Goal: Check status: Check status

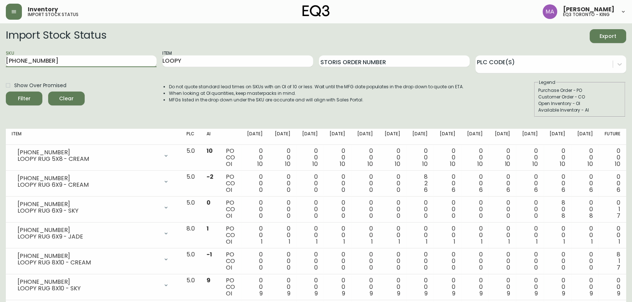
type input "[PHONE_NUMBER]"
click at [6, 92] on button "Filter" at bounding box center [24, 99] width 37 height 14
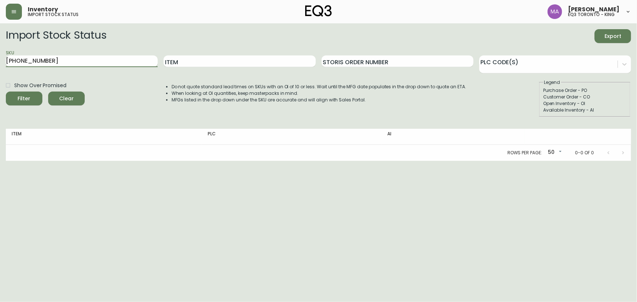
click at [48, 59] on input "[PHONE_NUMBER]" at bounding box center [82, 61] width 152 height 12
click at [6, 92] on button "Filter" at bounding box center [24, 99] width 37 height 14
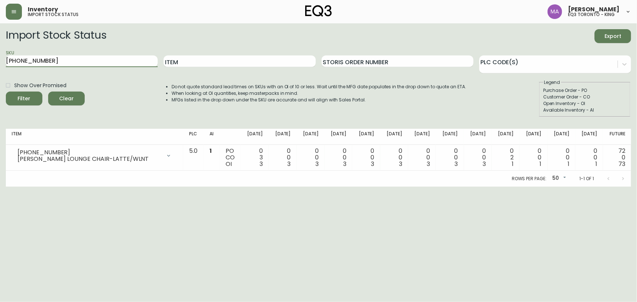
drag, startPoint x: 66, startPoint y: 62, endPoint x: 99, endPoint y: 54, distance: 34.5
click at [99, 54] on div "SKU [PHONE_NUMBER]" at bounding box center [82, 62] width 152 height 24
drag, startPoint x: 72, startPoint y: 60, endPoint x: 0, endPoint y: 71, distance: 73.2
click at [0, 71] on main "Import Stock Status Export SKU [PHONE_NUMBER] Item Storis Order Number PLC Code…" at bounding box center [318, 105] width 637 height 164
paste input "[PHONE_NUMBER]"
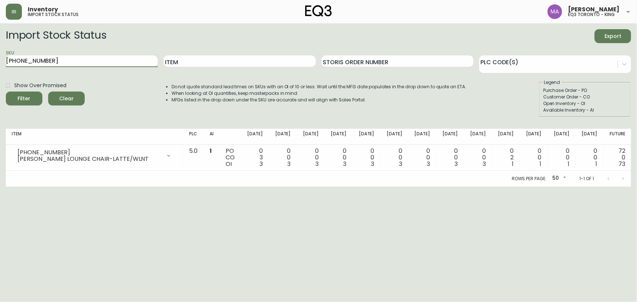
type input "[PHONE_NUMBER]"
click at [6, 92] on button "Filter" at bounding box center [24, 99] width 37 height 14
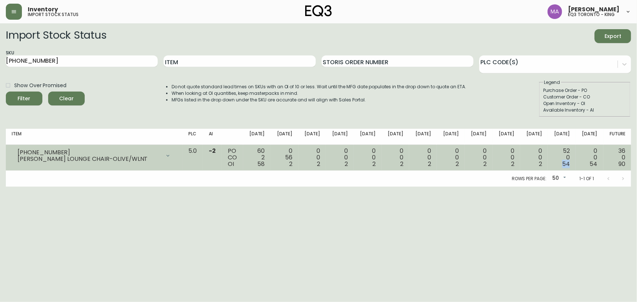
drag, startPoint x: 563, startPoint y: 165, endPoint x: 573, endPoint y: 164, distance: 9.5
click at [573, 164] on td "52 0 54" at bounding box center [562, 158] width 28 height 26
click at [570, 165] on span "54" at bounding box center [566, 164] width 8 height 8
drag, startPoint x: 571, startPoint y: 163, endPoint x: 563, endPoint y: 163, distance: 7.7
click at [563, 163] on div "52 0 54" at bounding box center [562, 158] width 16 height 20
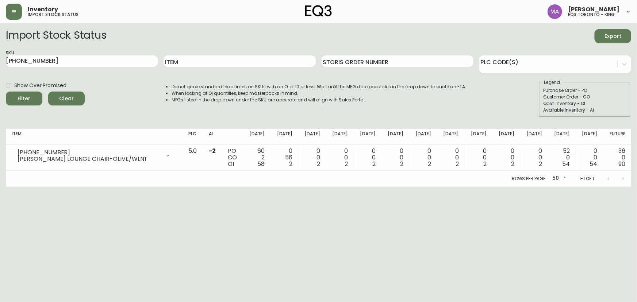
click at [183, 118] on div "Import Stock Status Export SKU [PHONE_NUMBER] Item Storis Order Number PLC Code…" at bounding box center [318, 76] width 625 height 94
drag, startPoint x: 62, startPoint y: 59, endPoint x: 25, endPoint y: 63, distance: 37.1
click at [0, 56] on main "Import Stock Status Export SKU [PHONE_NUMBER] Item Storis Order Number PLC Code…" at bounding box center [318, 105] width 637 height 164
paste input "[PHONE_NUMBER]"
type input "[PHONE_NUMBER]"
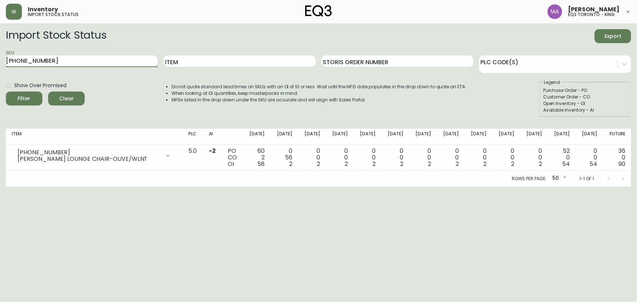
click at [6, 92] on button "Filter" at bounding box center [24, 99] width 37 height 14
drag, startPoint x: 58, startPoint y: 61, endPoint x: 0, endPoint y: 68, distance: 58.1
click at [0, 68] on main "Import Stock Status Export SKU [PHONE_NUMBER] Item Storis Order Number PLC Code…" at bounding box center [318, 105] width 637 height 164
drag, startPoint x: 304, startPoint y: 134, endPoint x: 292, endPoint y: 133, distance: 12.1
click at [292, 133] on th "[DATE]" at bounding box center [285, 137] width 28 height 16
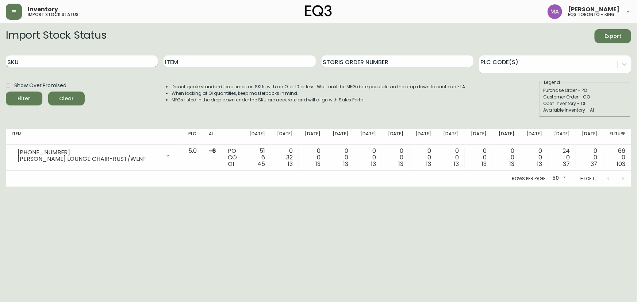
click at [63, 62] on input "SKU" at bounding box center [82, 61] width 152 height 12
paste input "[PHONE_NUMBER]"
type input "[PHONE_NUMBER]"
click at [6, 92] on button "Filter" at bounding box center [24, 99] width 37 height 14
drag, startPoint x: 52, startPoint y: 61, endPoint x: 0, endPoint y: 64, distance: 52.3
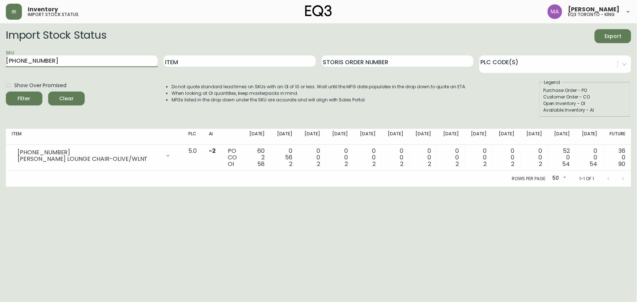
click at [0, 64] on main "Import Stock Status Export SKU [PHONE_NUMBER] Item Storis Order Number PLC Code…" at bounding box center [318, 105] width 637 height 164
